Goal: Task Accomplishment & Management: Use online tool/utility

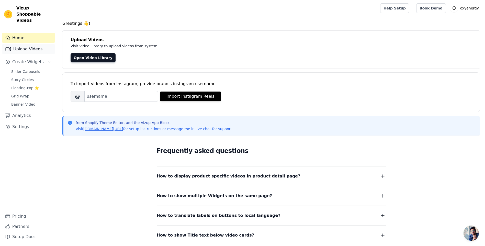
click at [30, 46] on link "Upload Videos" at bounding box center [28, 49] width 53 height 10
click at [34, 44] on link "Upload Videos" at bounding box center [28, 49] width 53 height 10
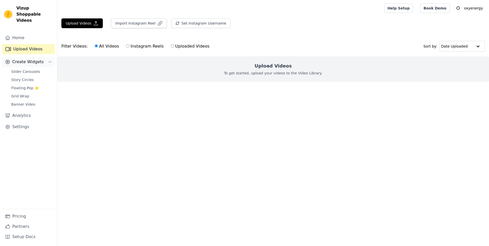
click at [32, 59] on span "Create Widgets" at bounding box center [27, 62] width 31 height 6
click at [39, 59] on span "Create Widgets" at bounding box center [27, 62] width 31 height 6
click at [31, 69] on span "Slider Carousels" at bounding box center [25, 71] width 29 height 5
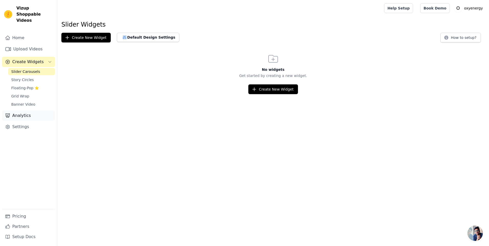
click at [21, 111] on link "Analytics" at bounding box center [28, 116] width 53 height 10
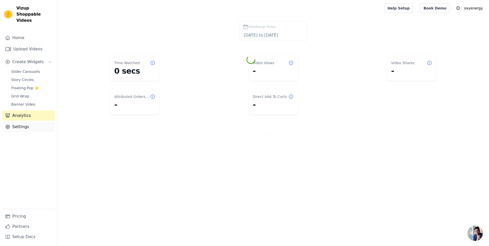
click at [22, 122] on link "Settings" at bounding box center [28, 127] width 53 height 10
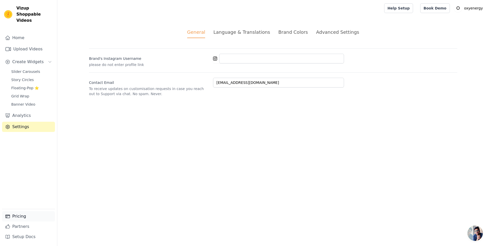
click at [15, 216] on link "Pricing" at bounding box center [28, 216] width 53 height 10
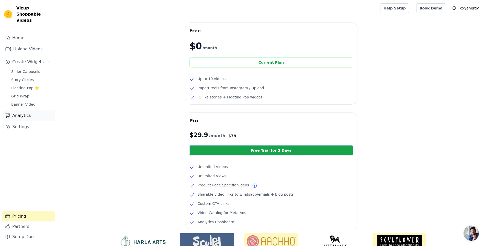
click at [21, 111] on link "Analytics" at bounding box center [28, 116] width 53 height 10
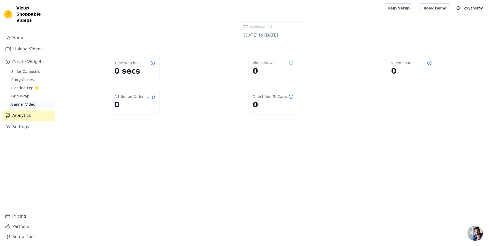
click at [24, 102] on span "Banner Video" at bounding box center [23, 104] width 24 height 5
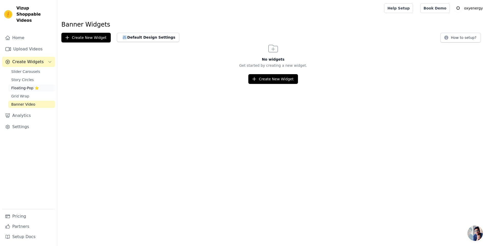
click at [22, 85] on span "Floating-Pop ⭐" at bounding box center [25, 87] width 28 height 5
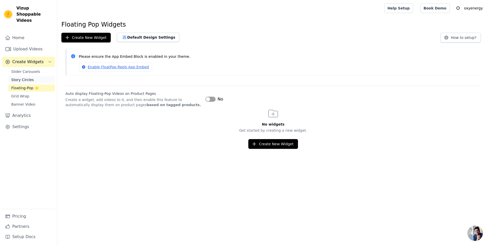
click at [26, 77] on span "Story Circles" at bounding box center [22, 79] width 23 height 5
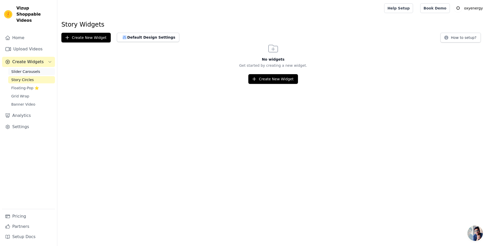
click at [29, 68] on link "Slider Carousels" at bounding box center [31, 71] width 47 height 7
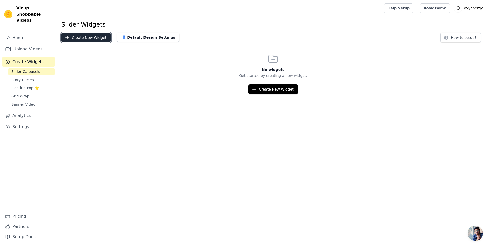
click at [84, 36] on button "Create New Widget" at bounding box center [85, 38] width 49 height 10
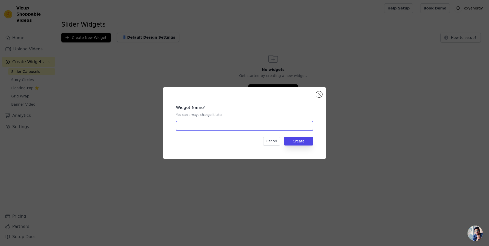
click at [207, 127] on input "text" at bounding box center [244, 126] width 137 height 10
type input "[MEDICAL_DATA]"
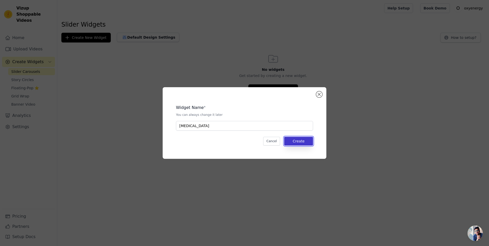
click at [301, 141] on button "Create" at bounding box center [298, 141] width 29 height 9
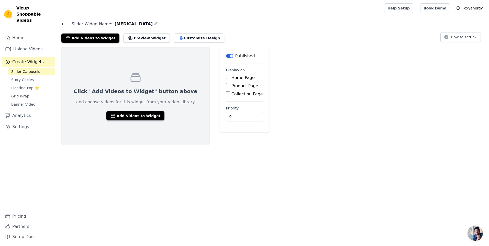
click at [234, 86] on label "Product Page" at bounding box center [245, 85] width 27 height 5
click at [230, 86] on input "Product Page" at bounding box center [228, 85] width 4 height 4
checkbox input "true"
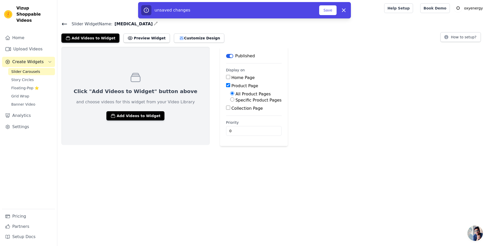
click at [232, 108] on label "Collection Page" at bounding box center [247, 108] width 31 height 5
click at [230, 108] on input "Collection Page" at bounding box center [228, 108] width 4 height 4
click at [232, 108] on label "Collection Page" at bounding box center [247, 108] width 31 height 5
click at [230, 108] on input "Collection Page" at bounding box center [228, 108] width 4 height 4
checkbox input "false"
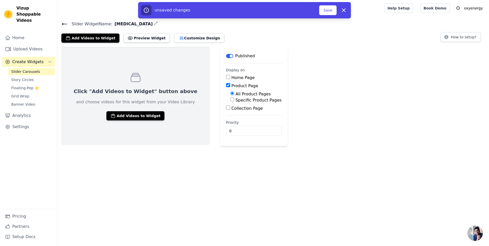
click at [236, 100] on label "Specific Product Pages" at bounding box center [259, 100] width 46 height 5
click at [230, 100] on input "Specific Product Pages" at bounding box center [232, 100] width 4 height 4
radio input "true"
click at [230, 112] on button "Select Products" at bounding box center [247, 111] width 34 height 9
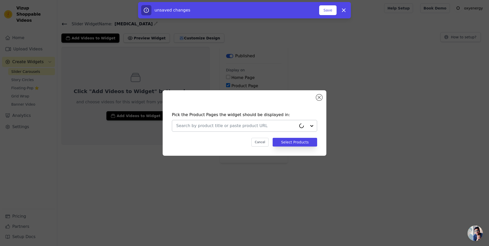
click at [224, 123] on input "text" at bounding box center [236, 126] width 120 height 6
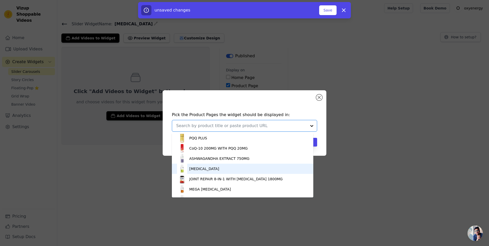
click at [205, 169] on div "[MEDICAL_DATA]" at bounding box center [204, 168] width 30 height 5
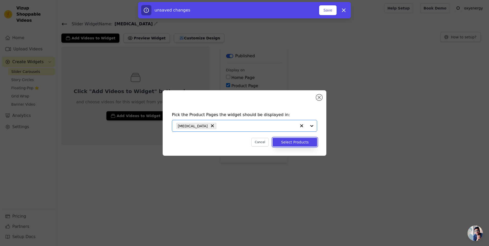
click at [304, 145] on button "Select Products" at bounding box center [295, 142] width 45 height 9
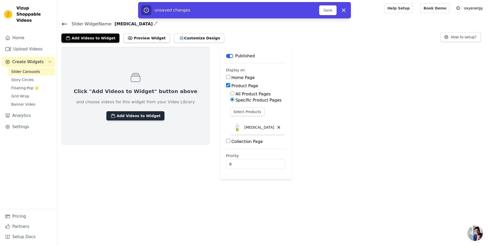
click at [143, 119] on button "Add Videos to Widget" at bounding box center [135, 115] width 58 height 9
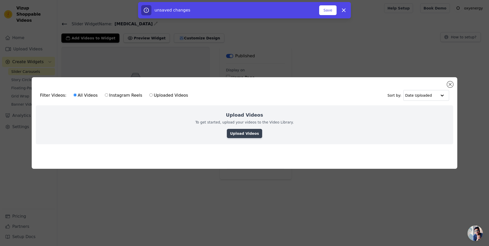
click at [244, 134] on link "Upload Videos" at bounding box center [244, 133] width 35 height 9
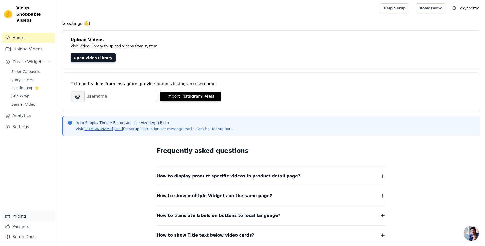
click at [18, 215] on link "Pricing" at bounding box center [28, 216] width 53 height 10
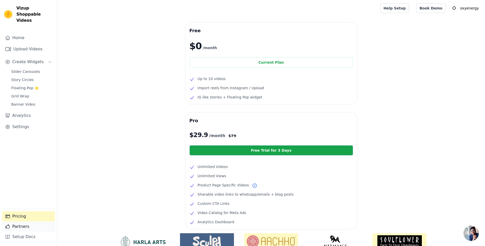
click at [25, 231] on link "Partners" at bounding box center [28, 227] width 53 height 10
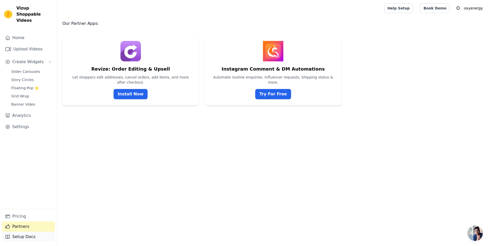
click at [19, 235] on link "Setup Docs" at bounding box center [28, 237] width 53 height 10
